Goal: Use online tool/utility: Utilize a website feature to perform a specific function

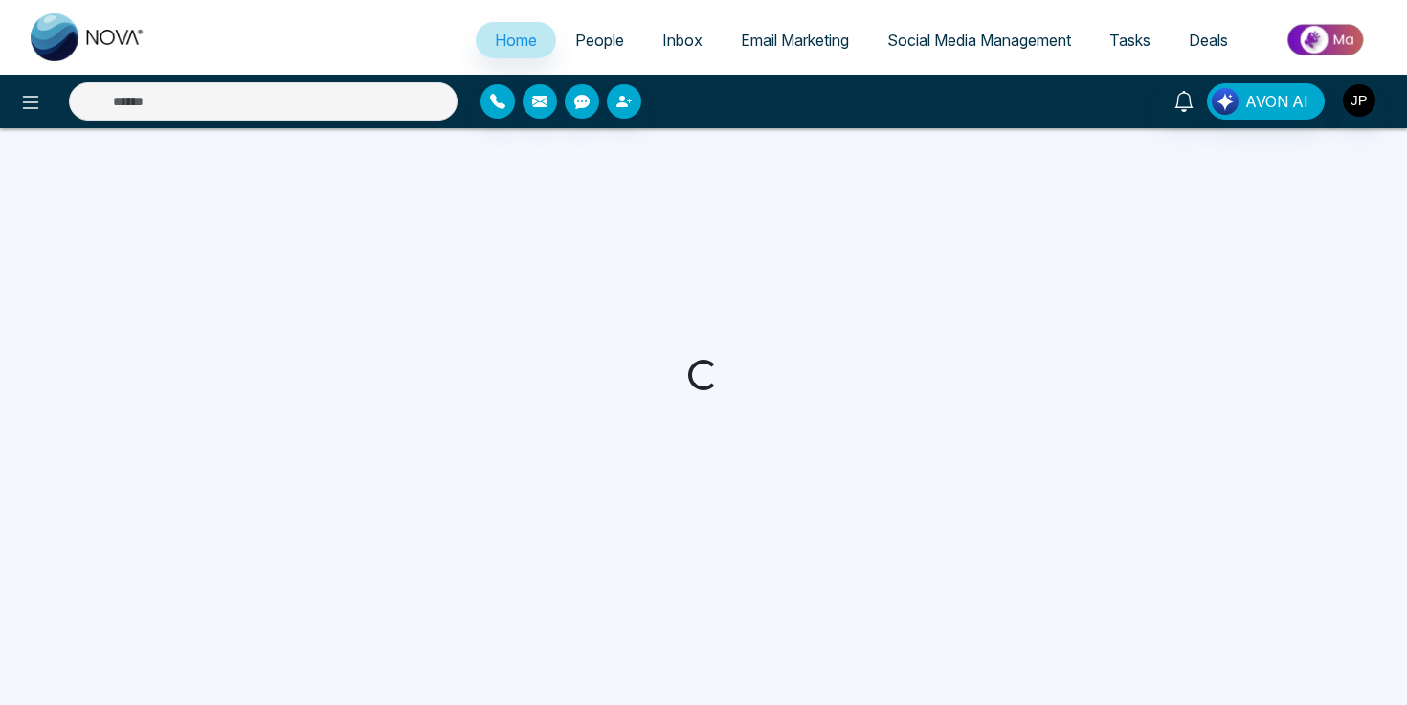
select select "*"
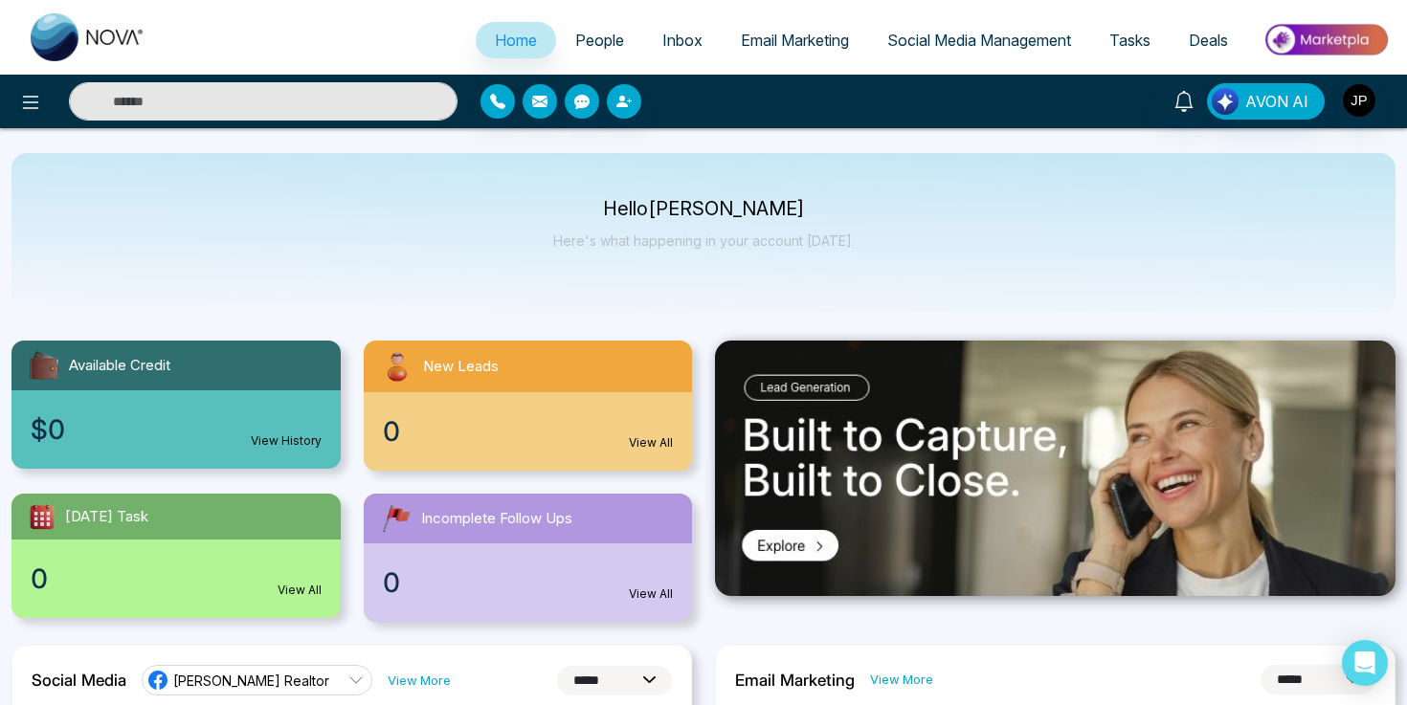
click at [784, 40] on span "Email Marketing" at bounding box center [795, 40] width 108 height 19
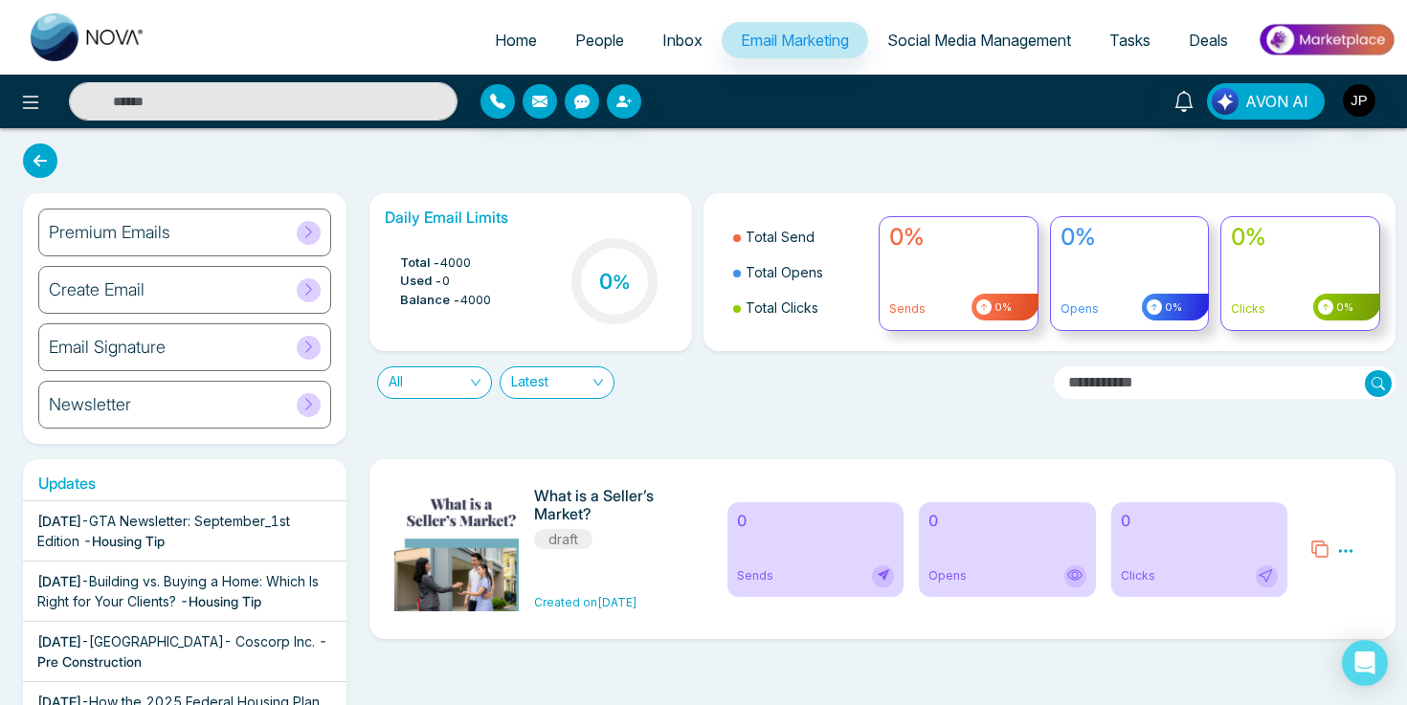
click at [127, 354] on h6 "Email Signature" at bounding box center [107, 347] width 117 height 21
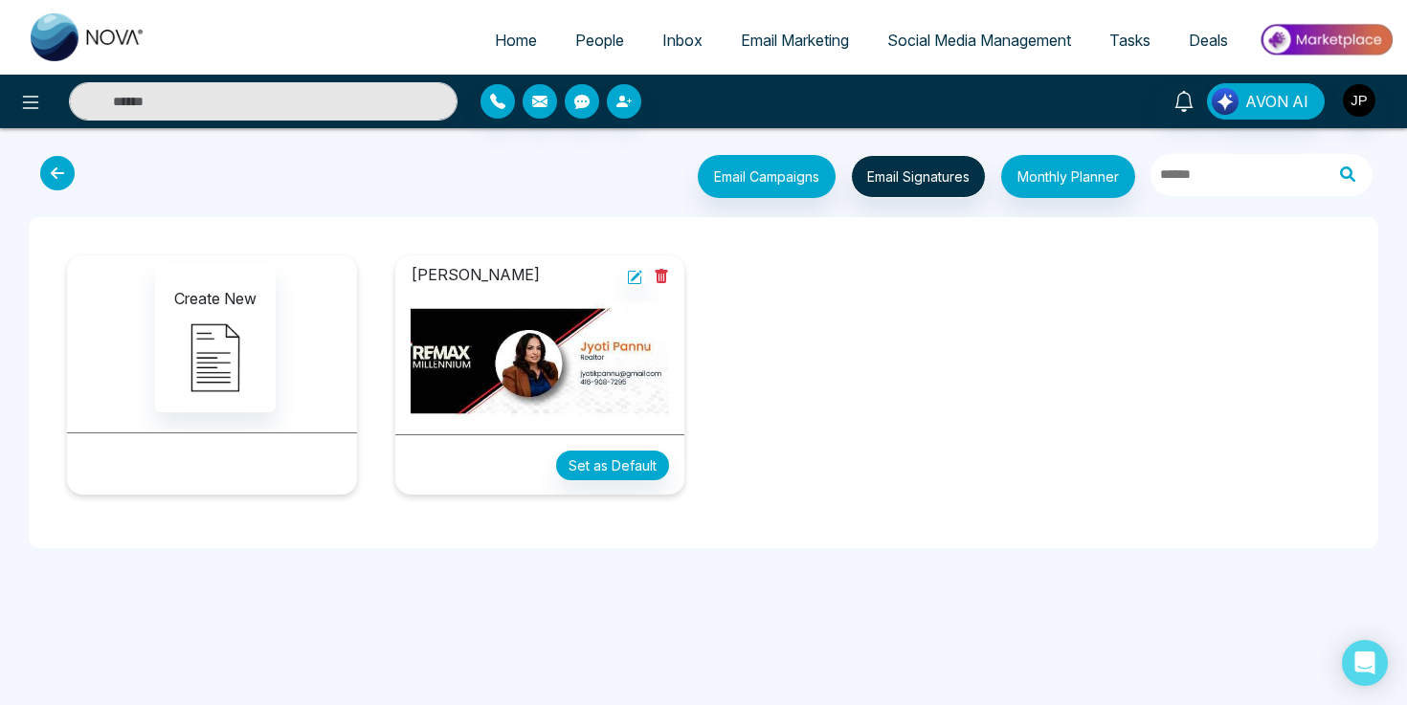
click at [589, 389] on img at bounding box center [540, 361] width 259 height 116
click at [620, 466] on button "Set as Default" at bounding box center [612, 466] width 113 height 30
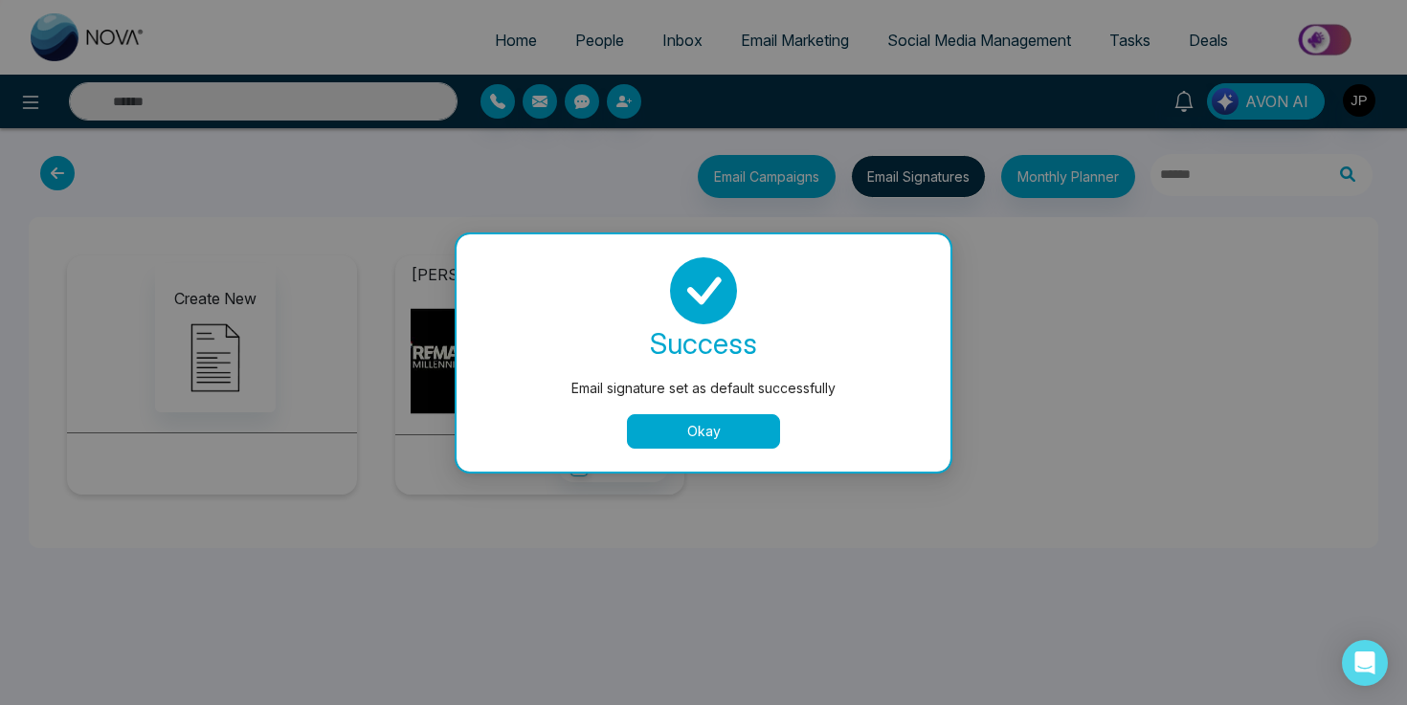
click at [715, 429] on button "Okay" at bounding box center [703, 431] width 153 height 34
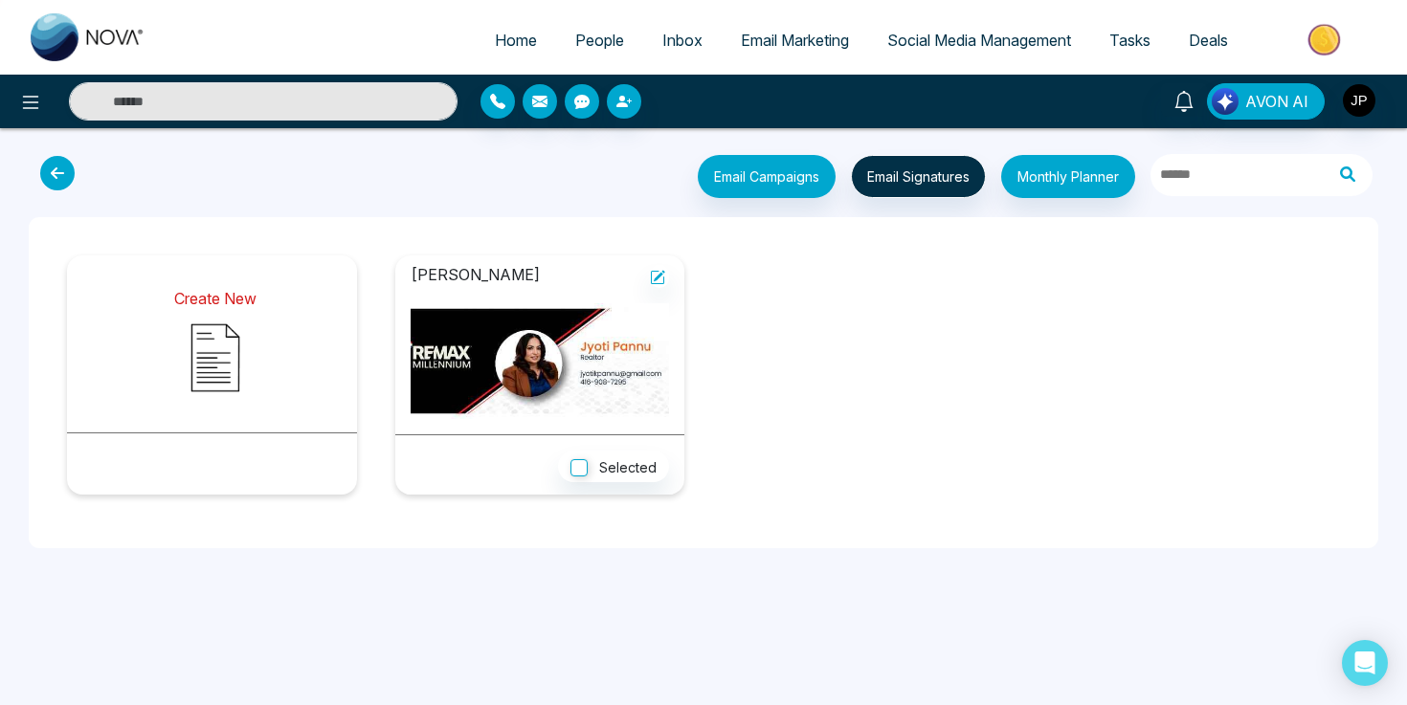
click at [233, 344] on img at bounding box center [215, 358] width 96 height 96
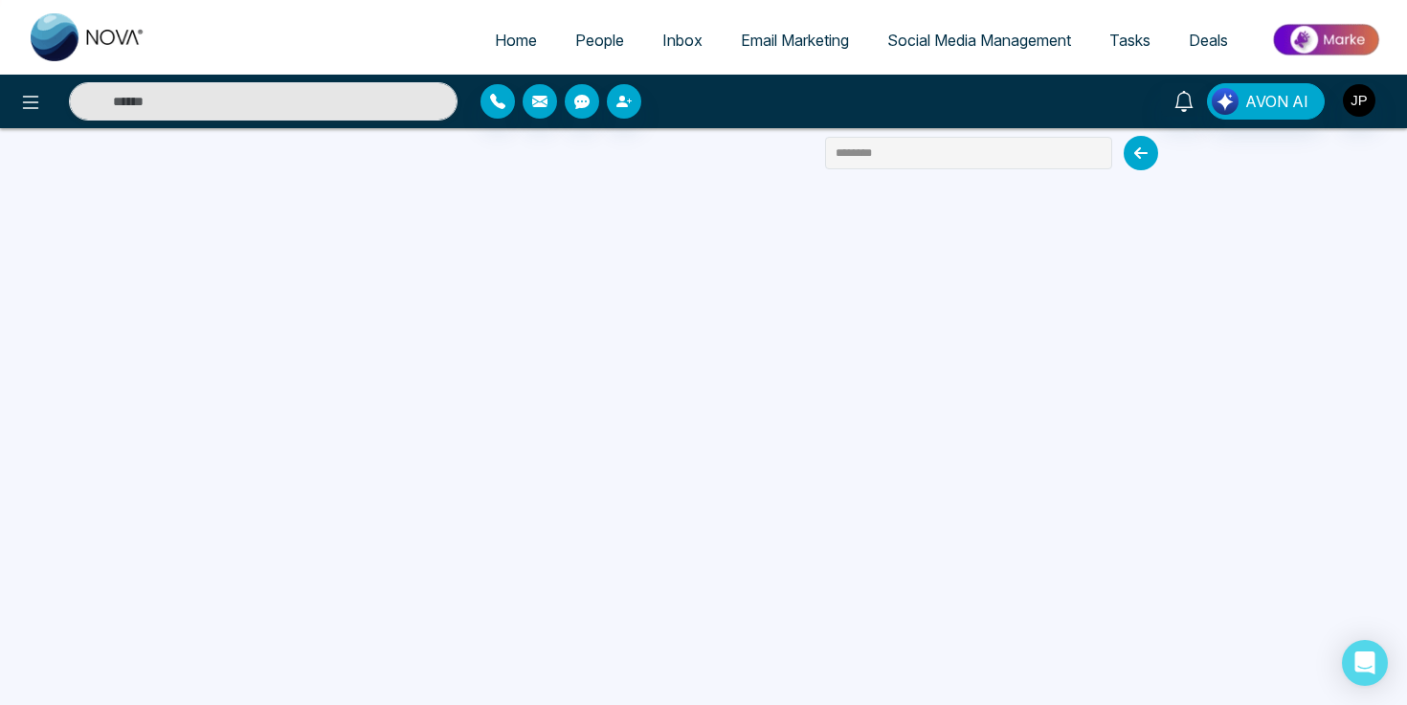
click at [577, 52] on link "People" at bounding box center [599, 40] width 87 height 36
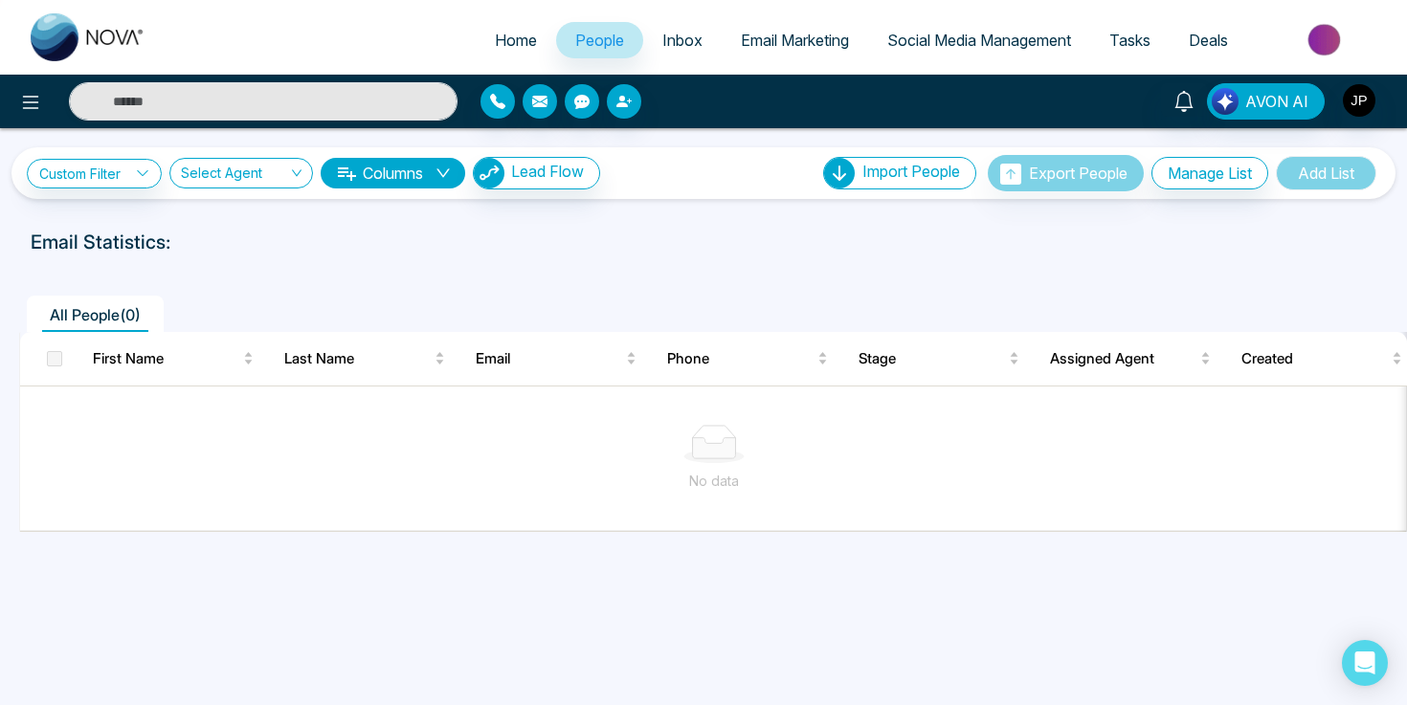
click at [514, 43] on span "Home" at bounding box center [516, 40] width 42 height 19
select select "*"
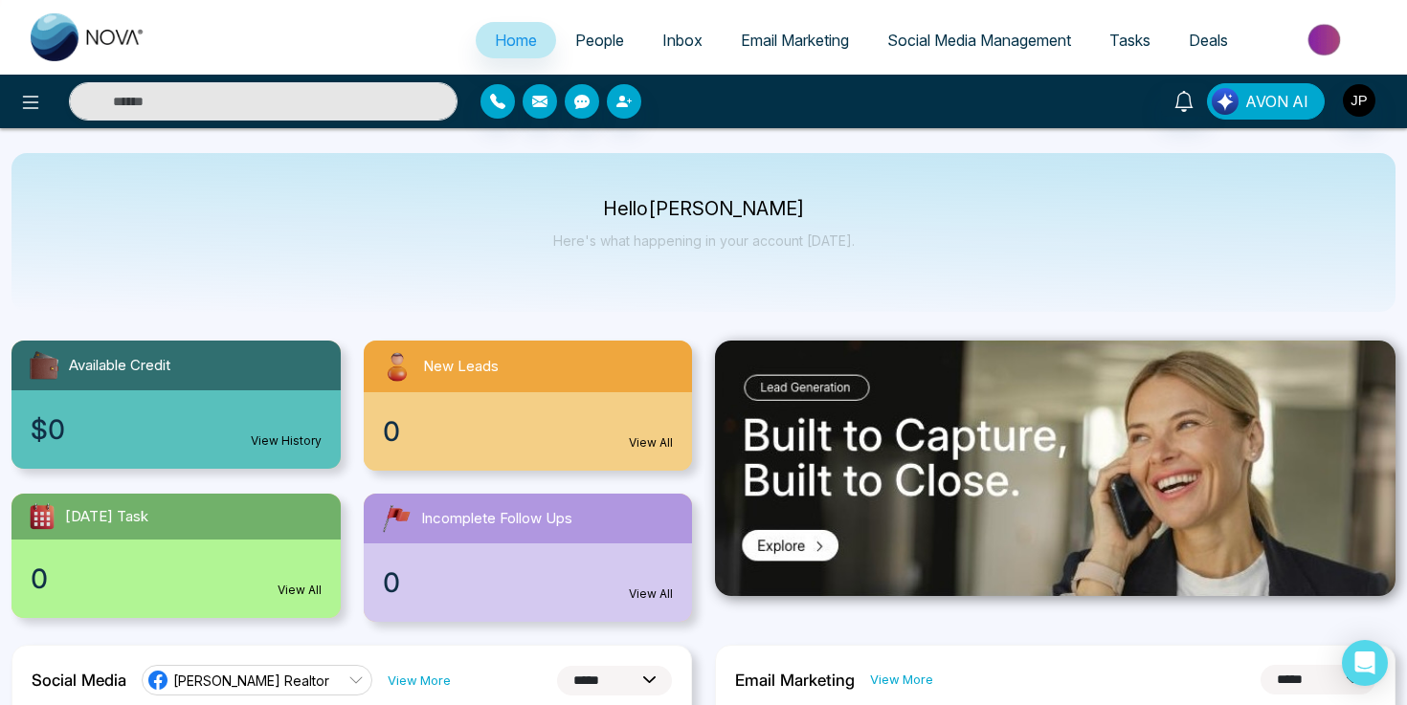
click at [1265, 106] on span "AVON AI" at bounding box center [1276, 101] width 63 height 23
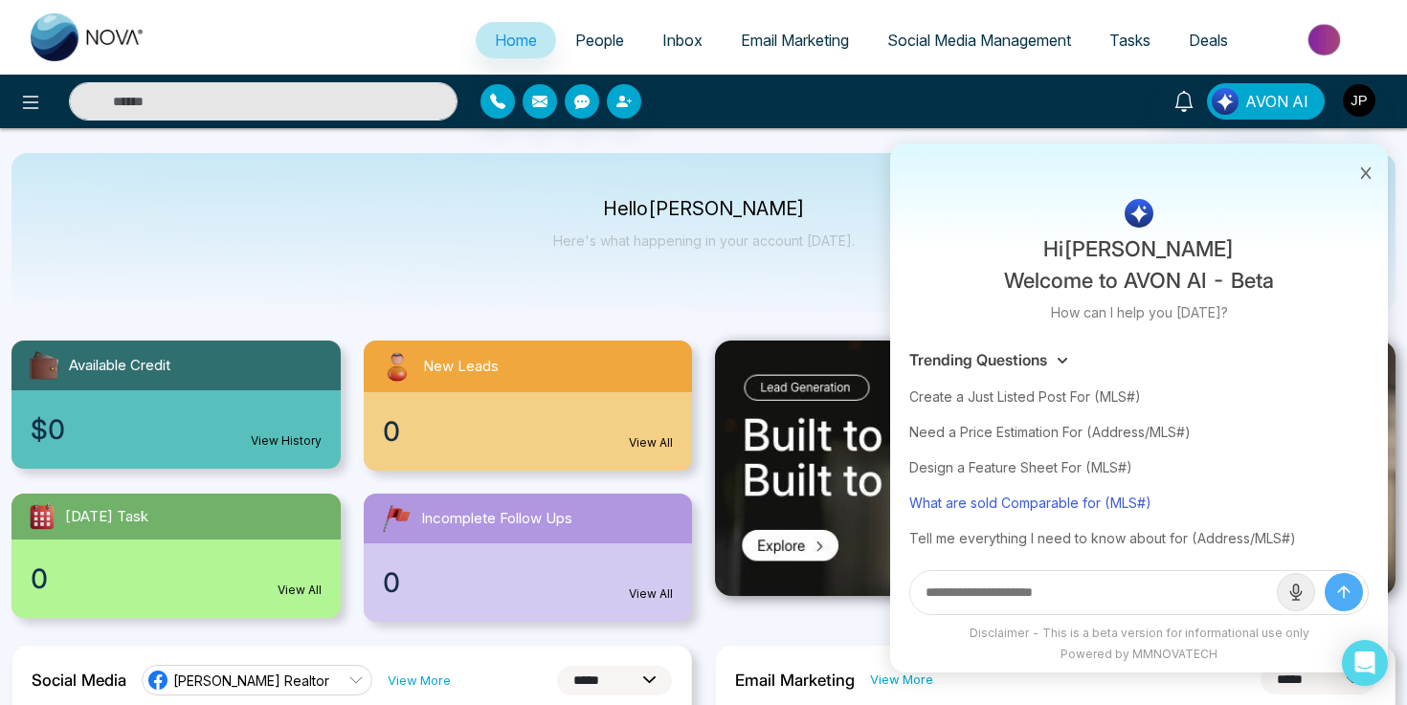
click at [1116, 498] on div "What are sold Comparable for (MLS#)" at bounding box center [1138, 502] width 459 height 35
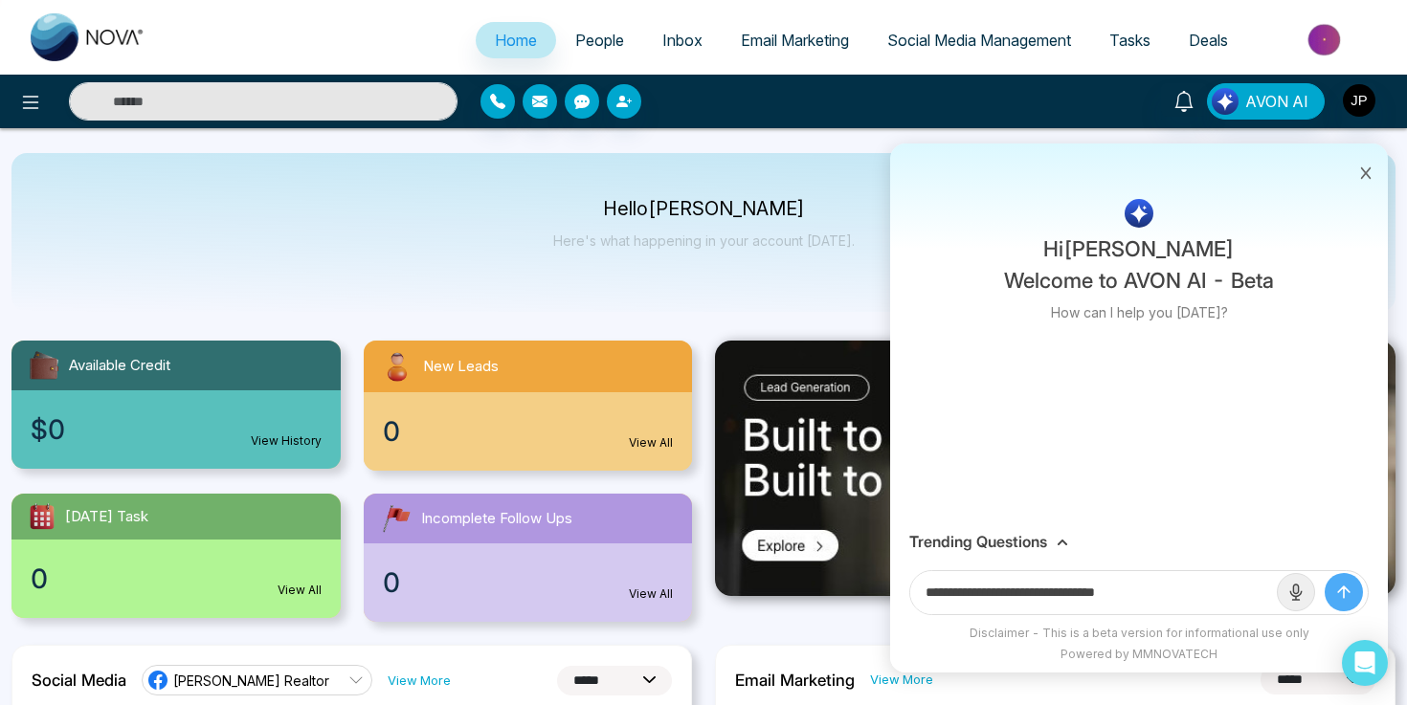
click at [1196, 598] on input "**********" at bounding box center [1093, 592] width 367 height 43
paste input "**********"
type input "**********"
click at [1324, 573] on button "submit" at bounding box center [1343, 592] width 38 height 38
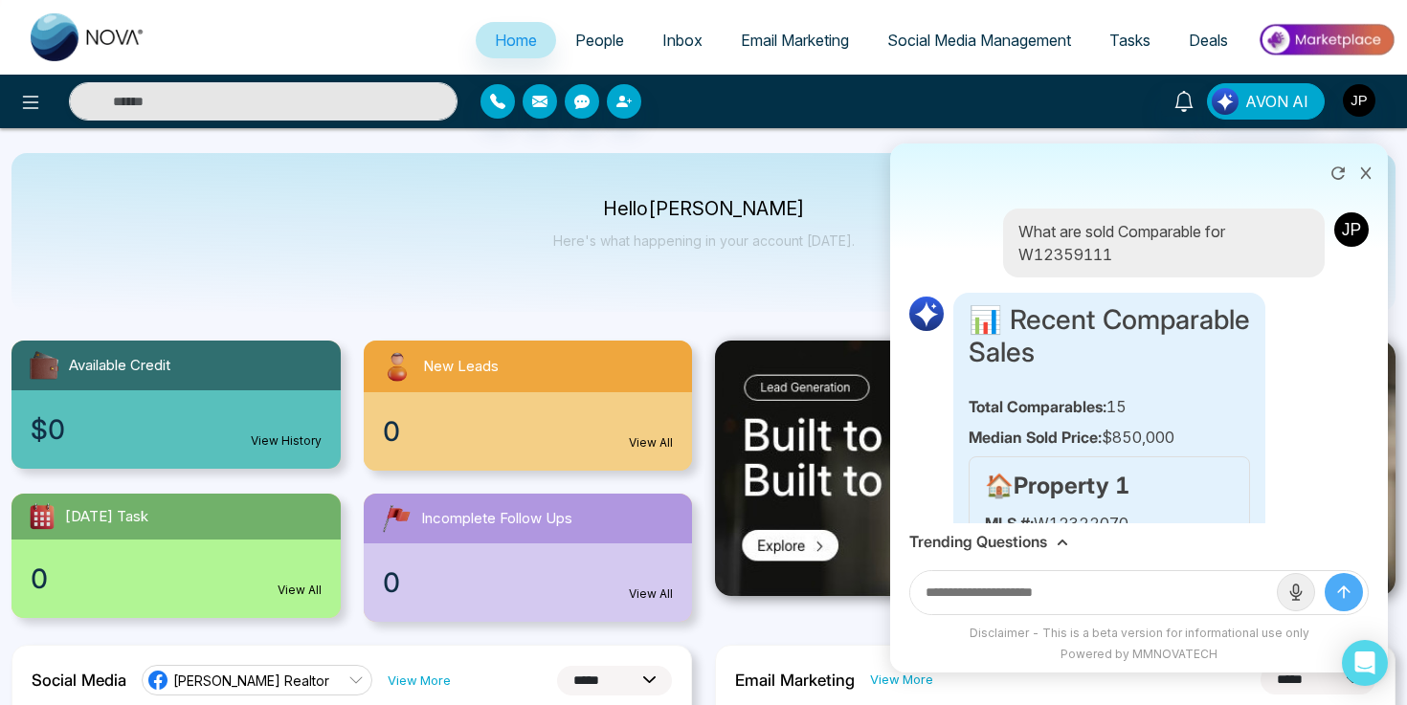
click at [1062, 542] on icon at bounding box center [1062, 543] width 10 height 6
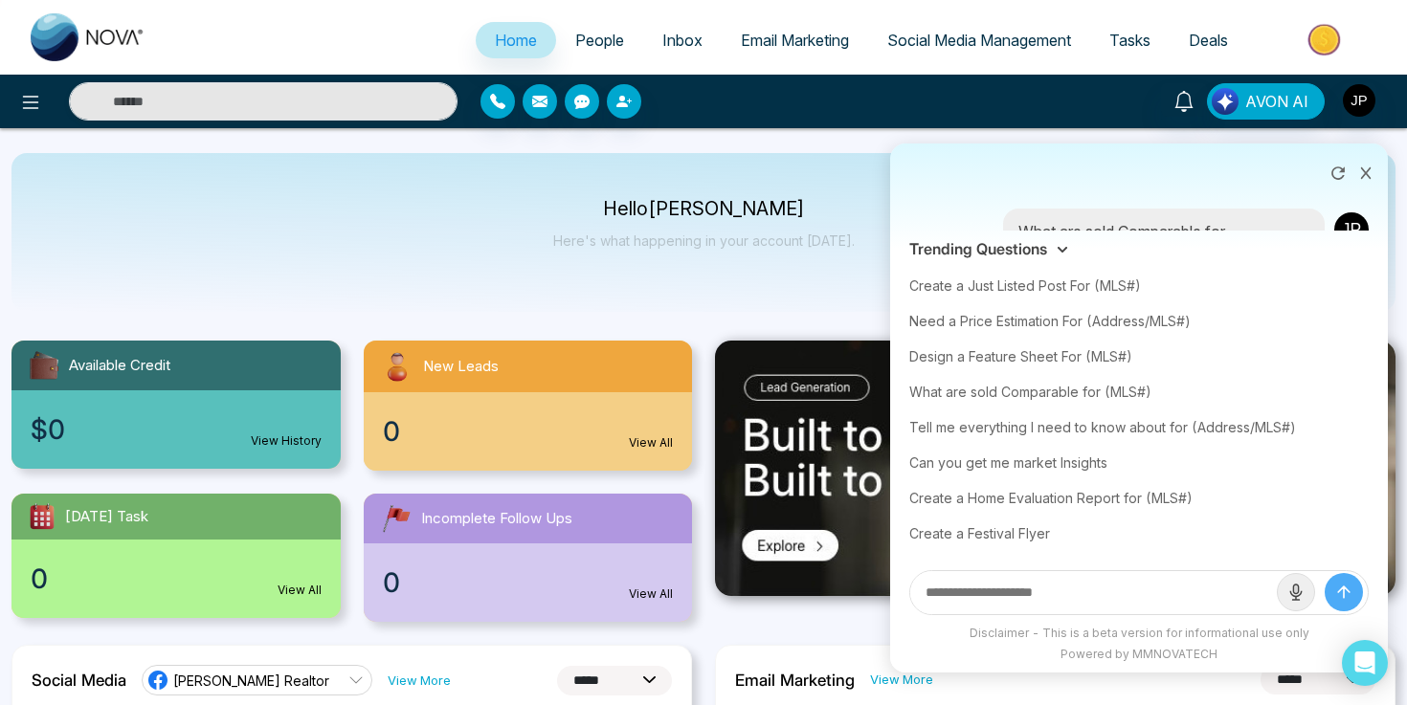
click at [647, 287] on div "Hello [PERSON_NAME] Here's what happening in your account [DATE]." at bounding box center [703, 232] width 1384 height 159
click at [1012, 599] on input "text" at bounding box center [1093, 592] width 367 height 43
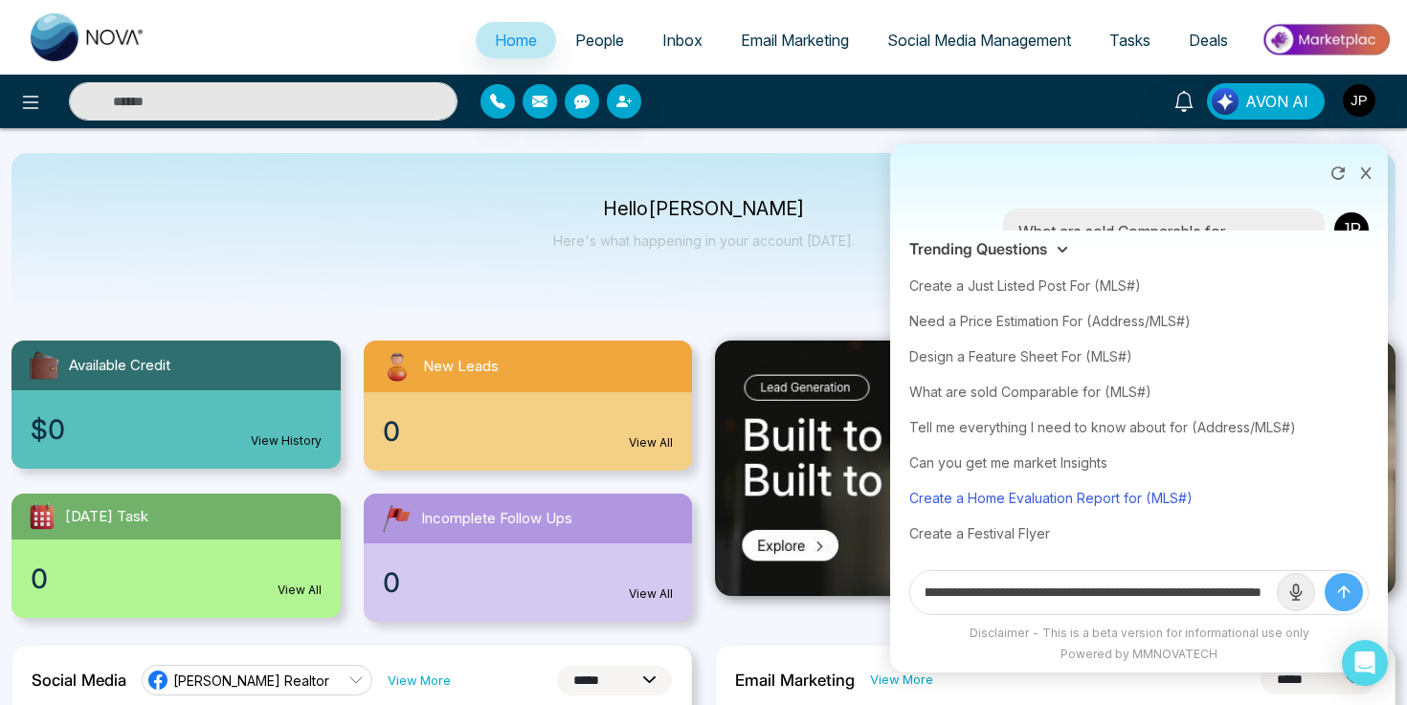
scroll to position [0, 209]
type input "**********"
click at [1332, 585] on button "submit" at bounding box center [1343, 592] width 38 height 38
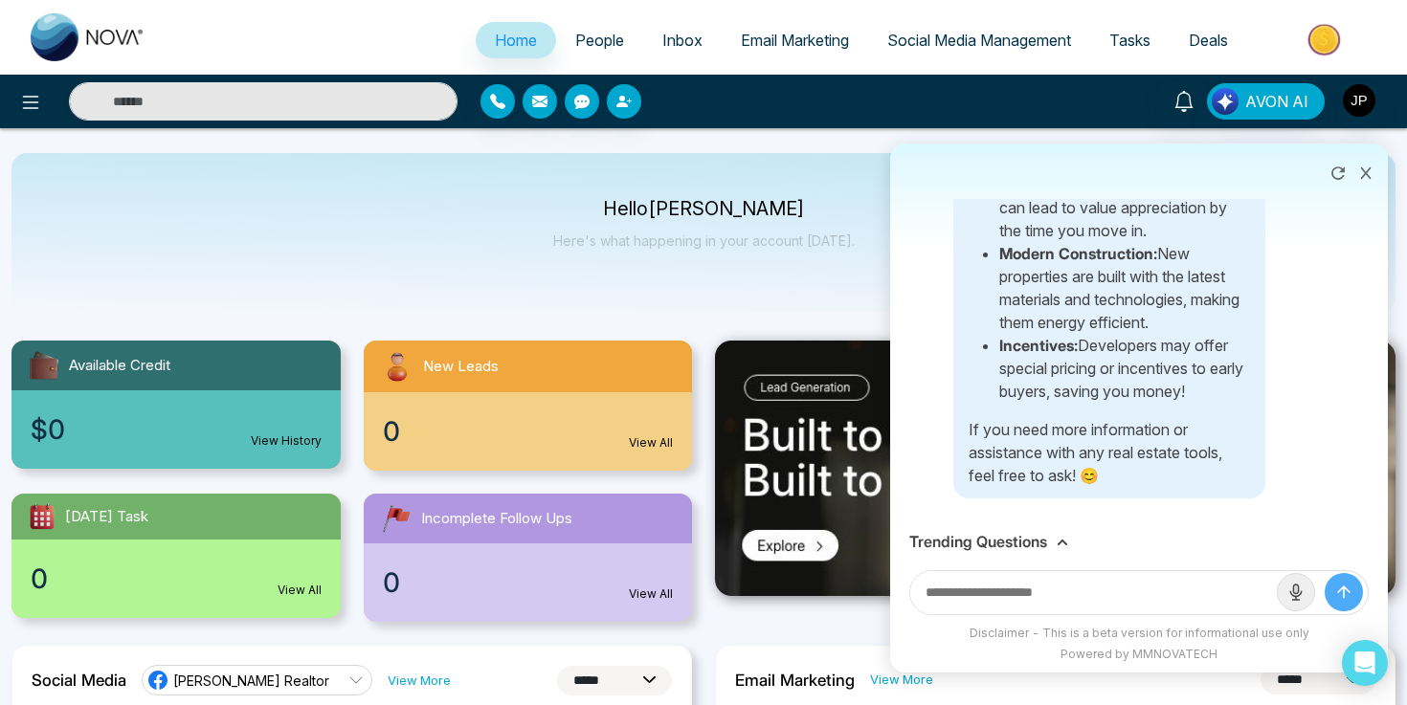
scroll to position [4840, 0]
